Goal: Task Accomplishment & Management: Use online tool/utility

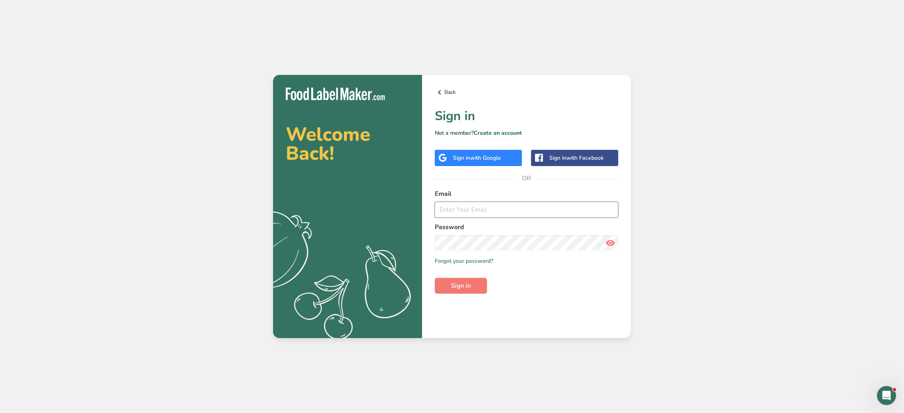
click at [477, 213] on input "email" at bounding box center [527, 210] width 184 height 16
type input "dietrifficnutrition@gmail.com"
click at [460, 284] on span "Sign in" at bounding box center [461, 286] width 20 height 10
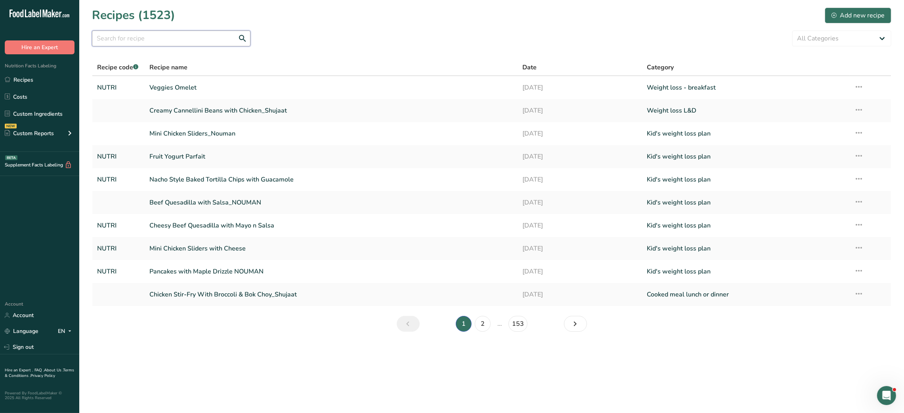
click at [167, 36] on input "text" at bounding box center [171, 39] width 159 height 16
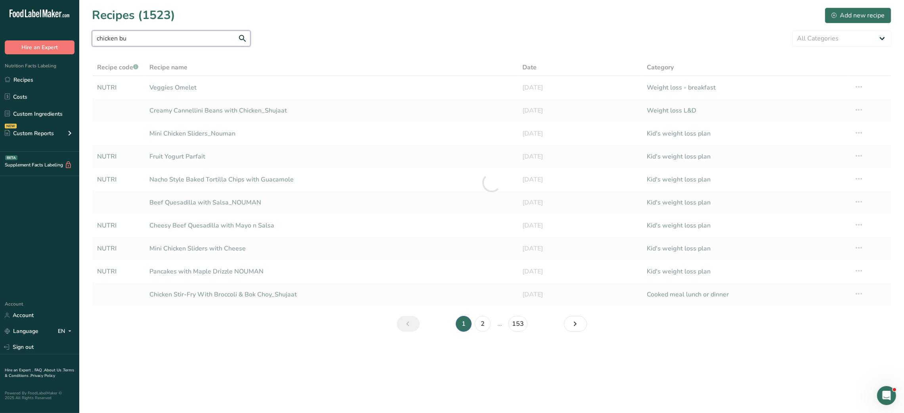
type input "chicken bu"
